Goal: Go to known website: Access a specific website the user already knows

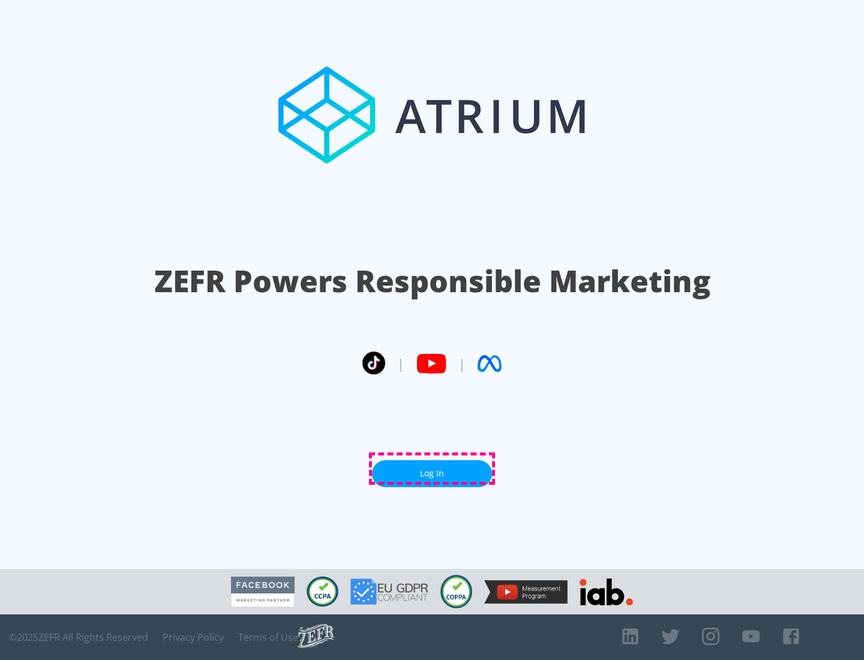
click at [432, 469] on link "Log In" at bounding box center [432, 473] width 120 height 27
